Goal: Check status: Check status

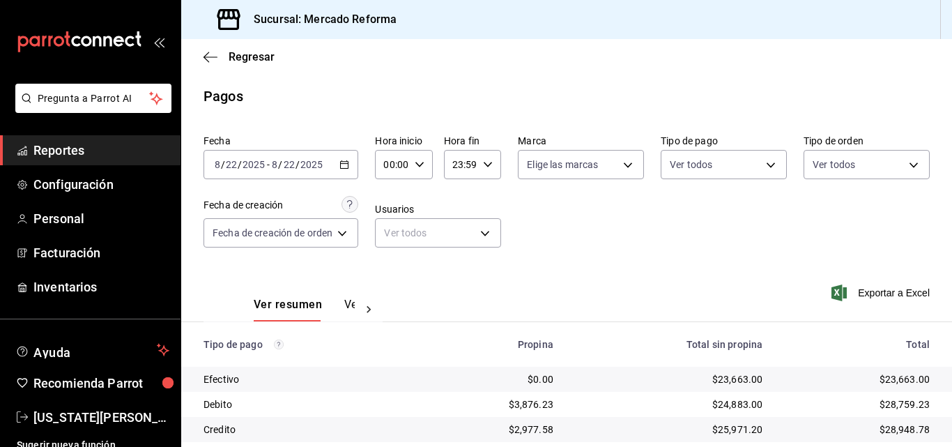
drag, startPoint x: 0, startPoint y: 0, endPoint x: 439, endPoint y: 125, distance: 455.9
click at [464, 264] on div "Ver resumen Ver pagos Exportar a Excel" at bounding box center [566, 301] width 771 height 74
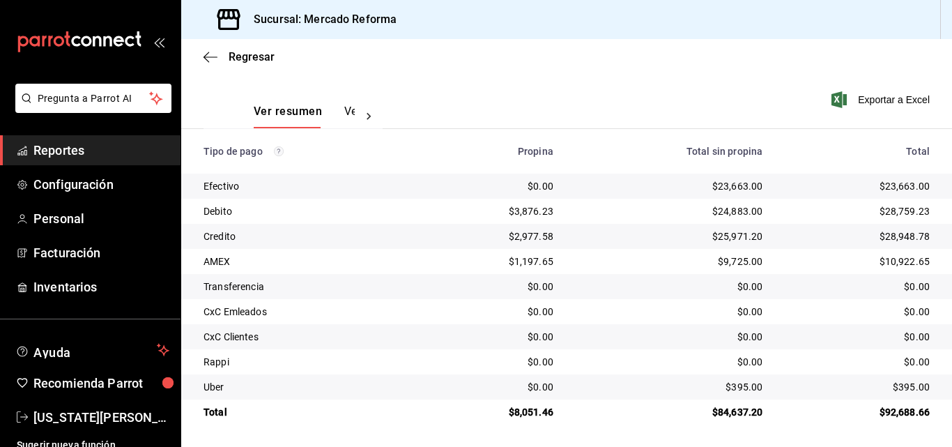
click at [514, 88] on div "Ver resumen Ver pagos Exportar a Excel" at bounding box center [566, 108] width 771 height 74
drag, startPoint x: 653, startPoint y: 211, endPoint x: 594, endPoint y: 306, distance: 112.4
click at [646, 217] on div "$24,883.00" at bounding box center [669, 211] width 187 height 14
drag, startPoint x: 811, startPoint y: 284, endPoint x: 772, endPoint y: 307, distance: 45.7
click at [808, 285] on div "$0.00" at bounding box center [857, 287] width 145 height 14
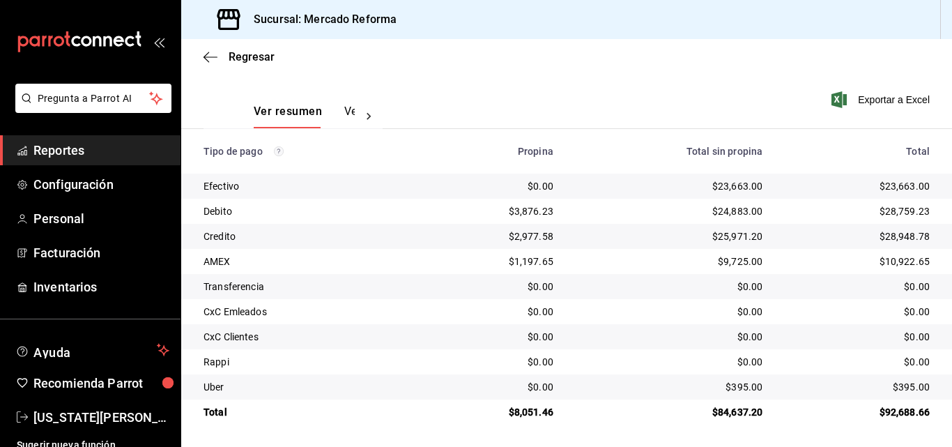
drag, startPoint x: 747, startPoint y: 319, endPoint x: 501, endPoint y: 320, distance: 246.1
click at [747, 319] on td "$0.00" at bounding box center [669, 311] width 209 height 25
drag, startPoint x: 934, startPoint y: 268, endPoint x: 938, endPoint y: 255, distance: 13.7
click at [938, 255] on td "$10,922.65" at bounding box center [863, 261] width 178 height 25
click at [842, 255] on div "$10,922.65" at bounding box center [857, 261] width 145 height 14
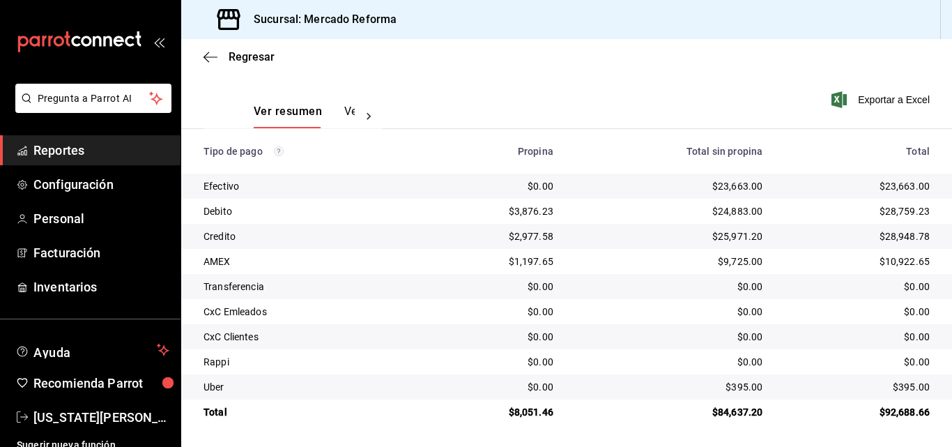
click at [807, 293] on div "$0.00" at bounding box center [857, 287] width 145 height 14
click at [851, 295] on td "$0.00" at bounding box center [863, 286] width 178 height 25
drag, startPoint x: 613, startPoint y: 262, endPoint x: 917, endPoint y: 291, distance: 305.3
click at [625, 262] on div "$9,725.00" at bounding box center [669, 261] width 187 height 14
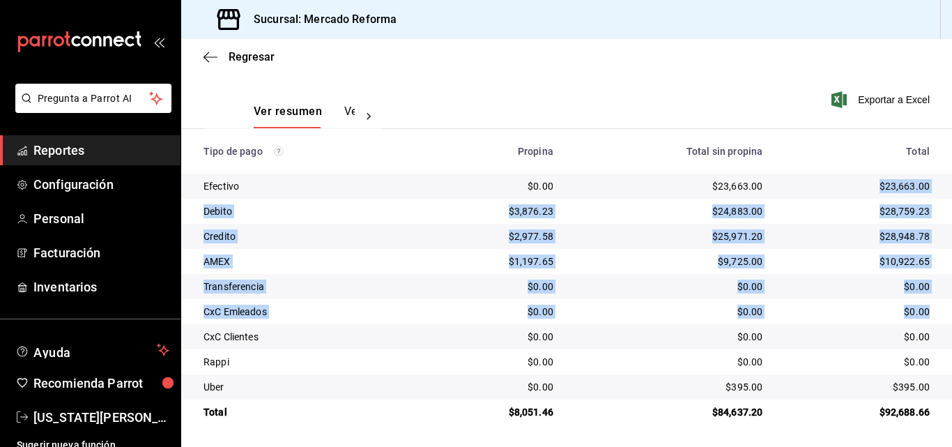
drag, startPoint x: 870, startPoint y: 184, endPoint x: 924, endPoint y: 301, distance: 128.8
click at [924, 301] on tbody "Efectivo $0.00 $23,663.00 $23,663.00 Debito $3,876.23 $24,883.00 $28,759.23 Cre…" at bounding box center [566, 299] width 771 height 251
click at [908, 289] on div "$0.00" at bounding box center [857, 287] width 145 height 14
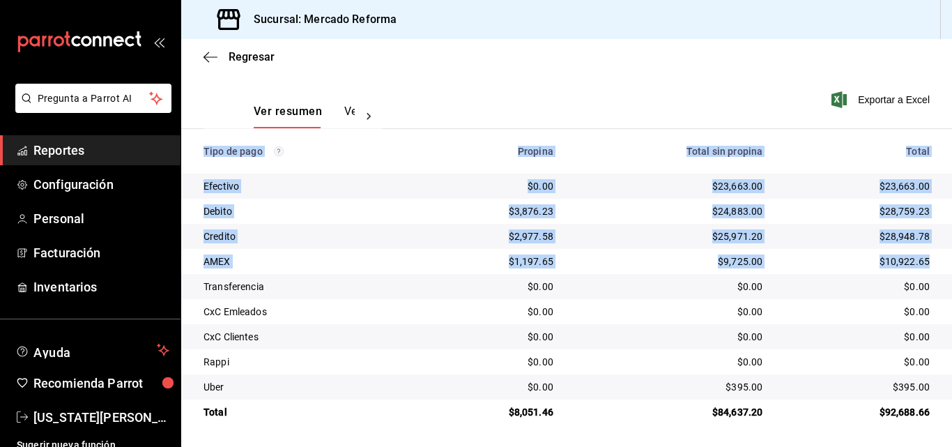
drag, startPoint x: 940, startPoint y: 273, endPoint x: 944, endPoint y: 290, distance: 17.1
click at [944, 290] on div "Regresar Pagos Fecha [DATE] [DATE] - [DATE] [DATE] Hora inicio 00:00 Hora inici…" at bounding box center [566, 243] width 771 height 408
click at [908, 307] on div "$0.00" at bounding box center [857, 312] width 145 height 14
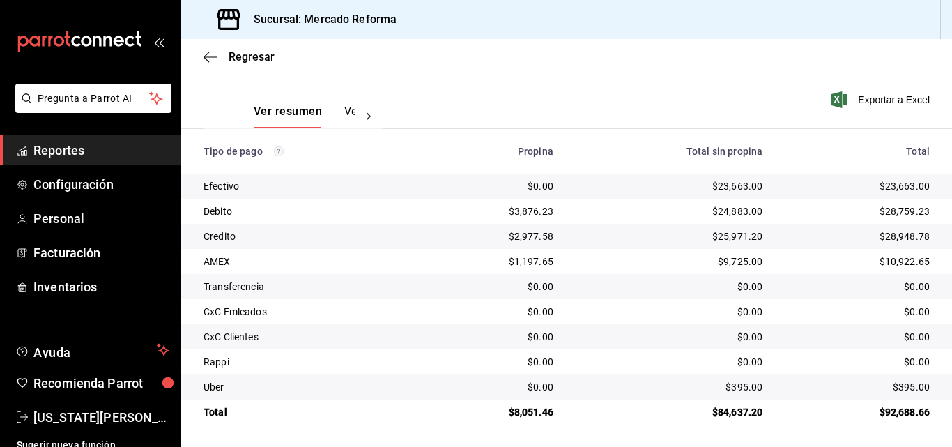
click at [927, 332] on td "$0.00" at bounding box center [863, 336] width 178 height 25
